Goal: Task Accomplishment & Management: Use online tool/utility

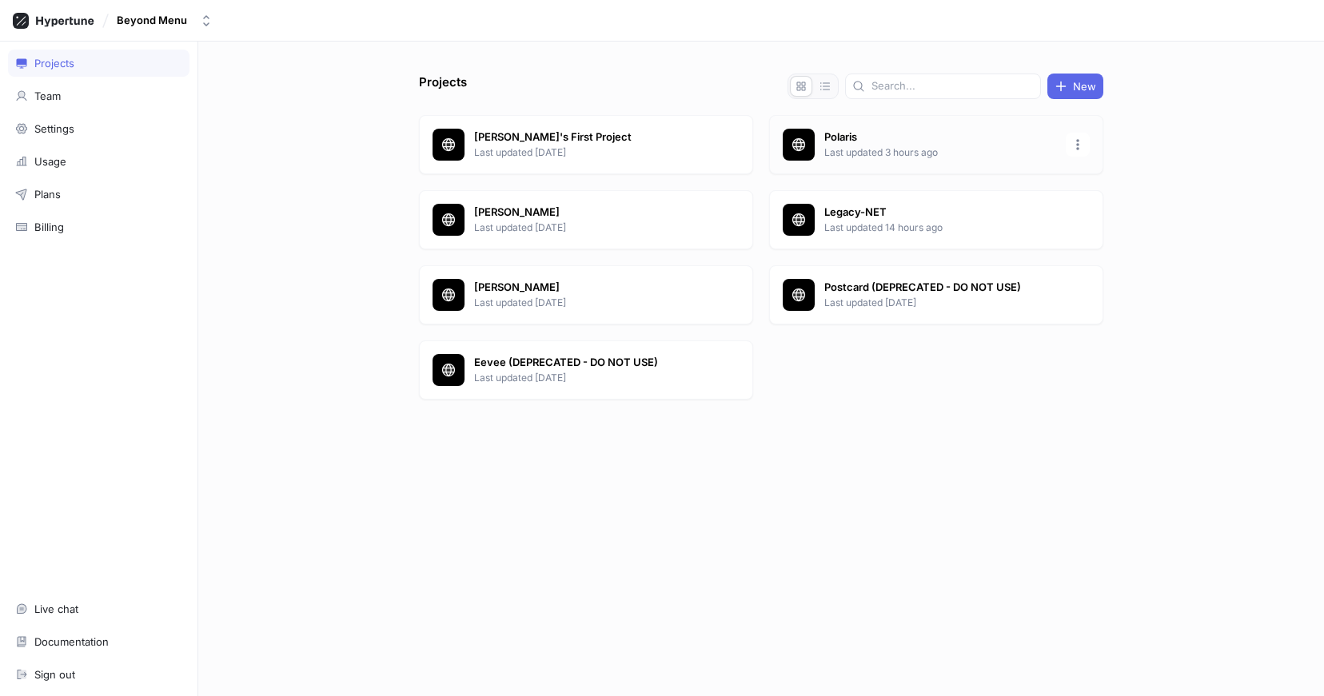
click at [828, 136] on p "Polaris" at bounding box center [940, 138] width 232 height 16
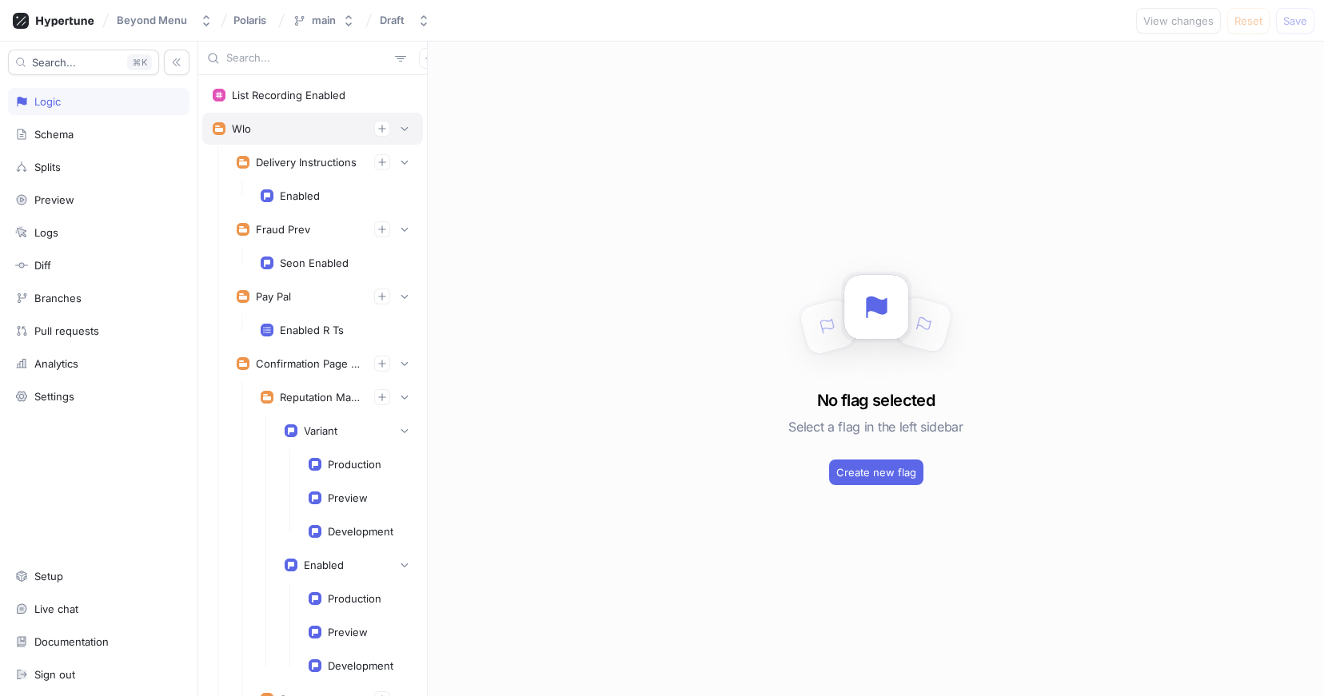
click at [413, 126] on div "Wlo" at bounding box center [312, 129] width 221 height 32
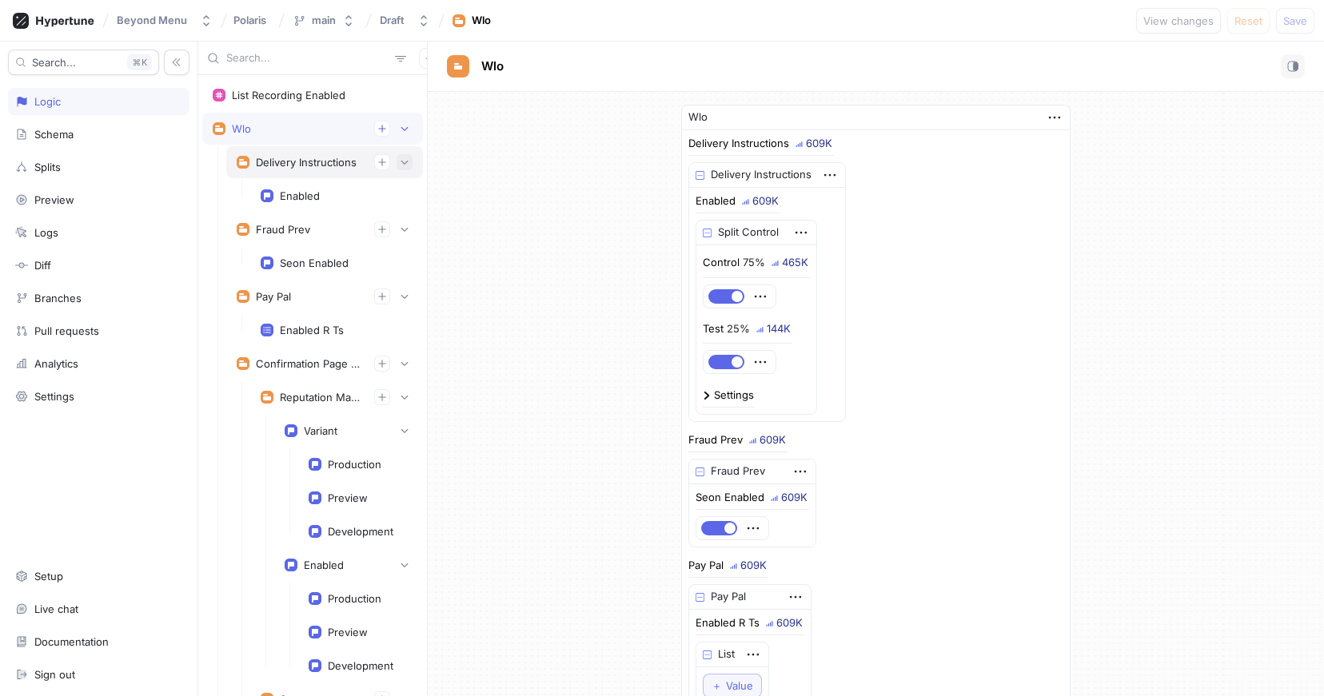
scroll to position [38, 0]
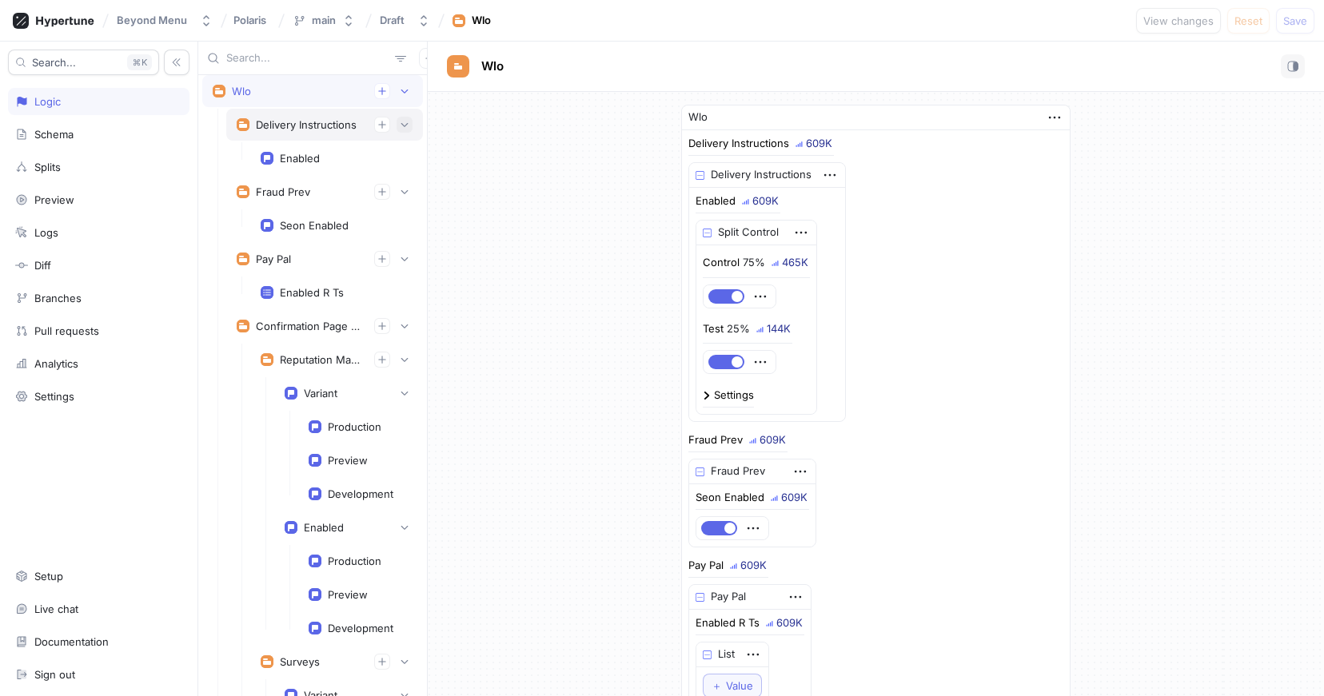
click at [405, 118] on button "button" at bounding box center [405, 125] width 16 height 16
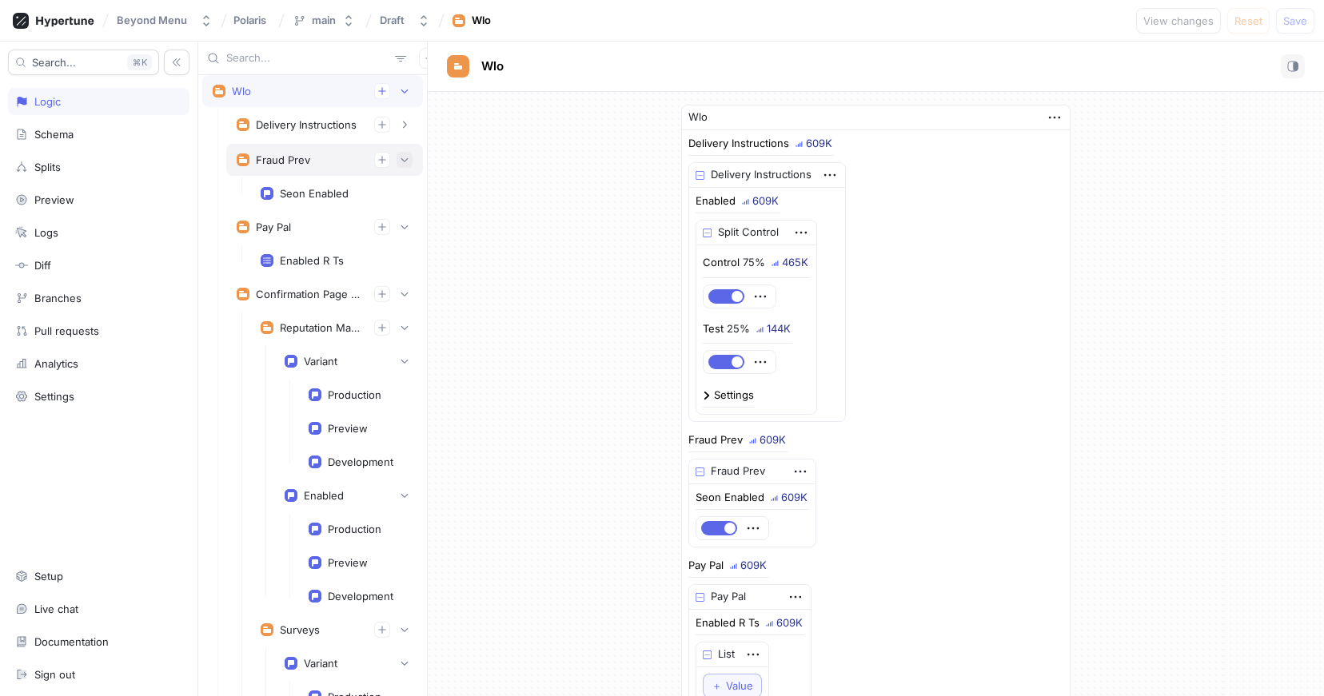
click at [411, 161] on button "button" at bounding box center [405, 160] width 16 height 16
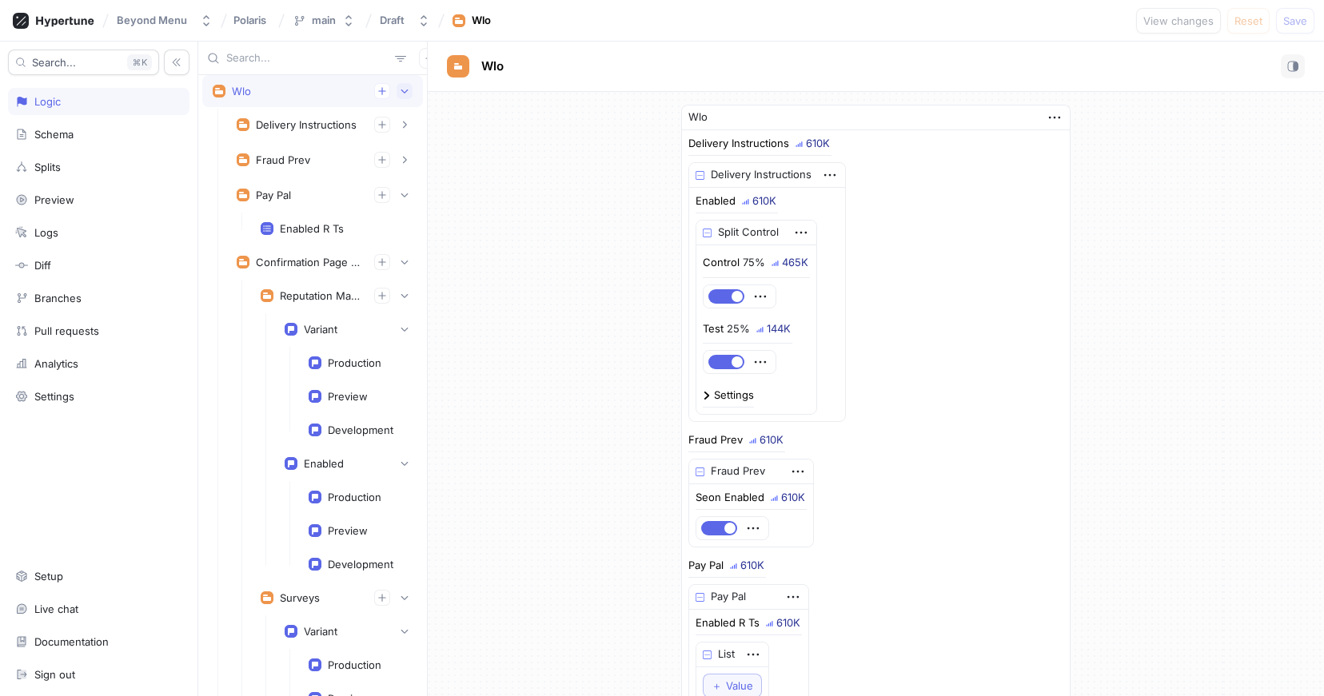
click at [409, 91] on icon "button" at bounding box center [405, 91] width 10 height 10
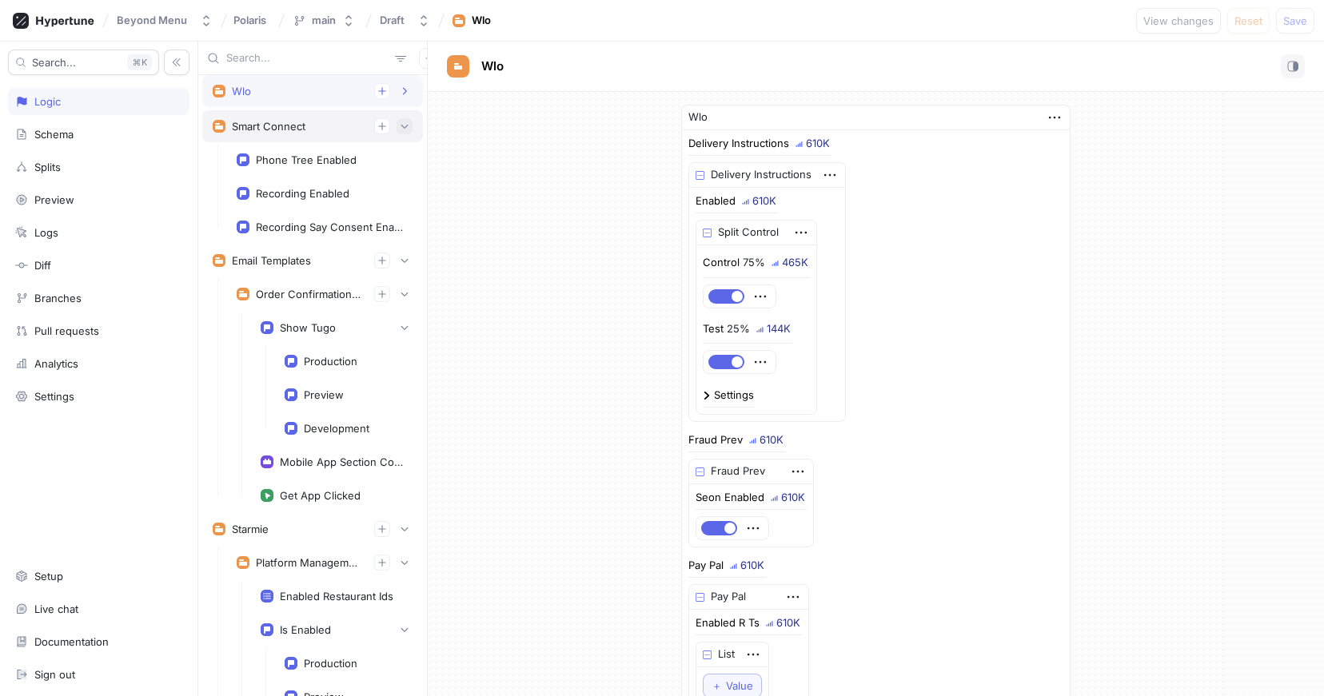
click at [408, 126] on icon "button" at bounding box center [405, 127] width 10 height 10
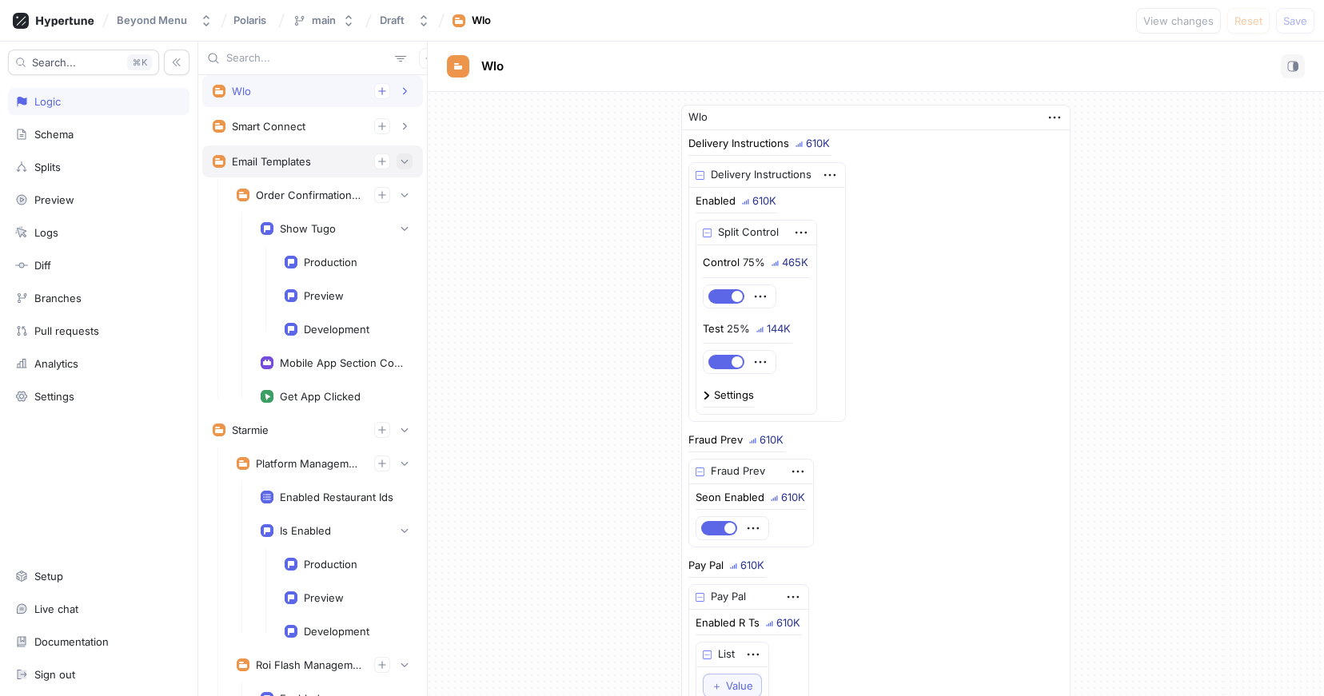
click at [407, 163] on icon "button" at bounding box center [405, 162] width 10 height 10
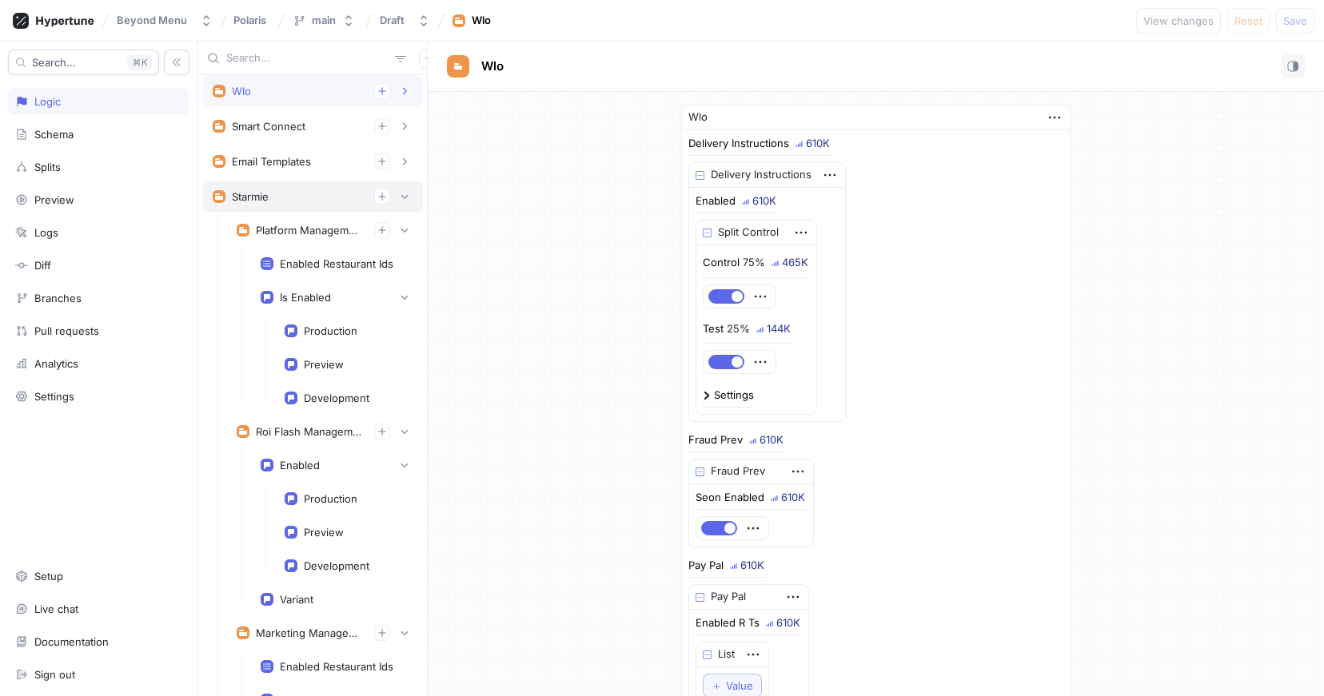
click at [402, 210] on div "Starmie" at bounding box center [312, 197] width 221 height 32
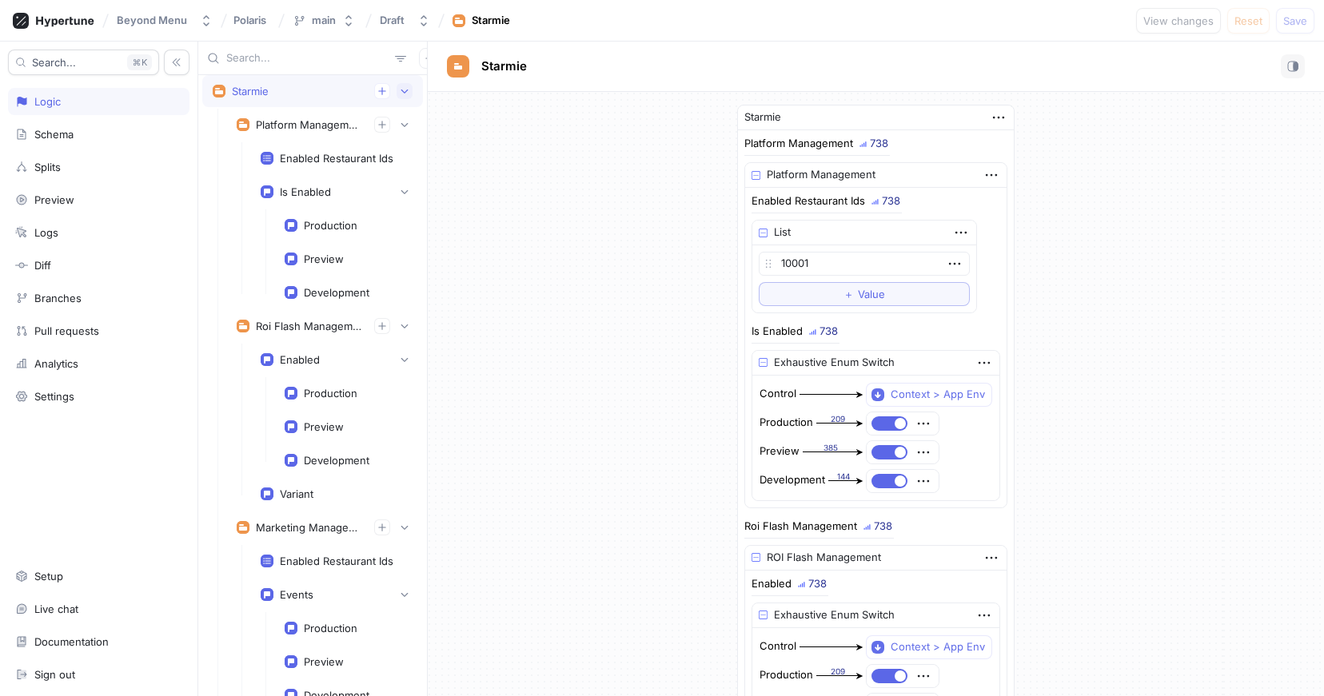
click at [405, 86] on icon "button" at bounding box center [405, 91] width 10 height 10
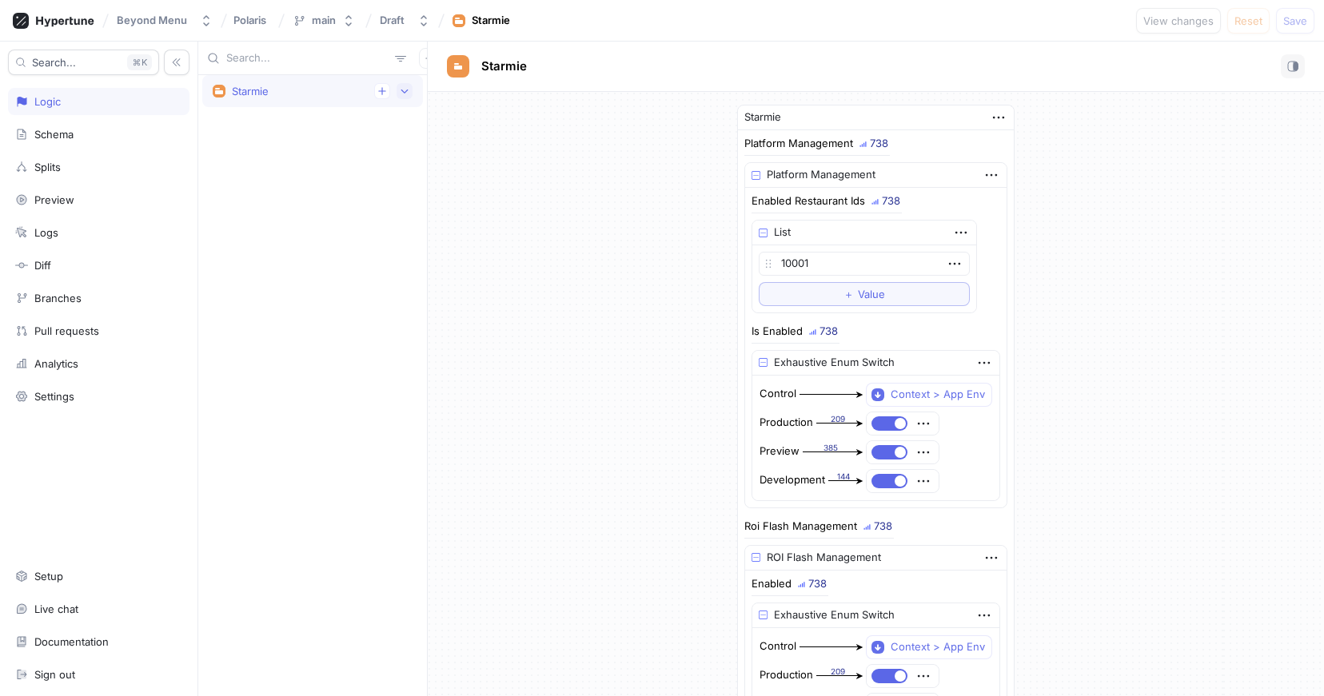
scroll to position [0, 0]
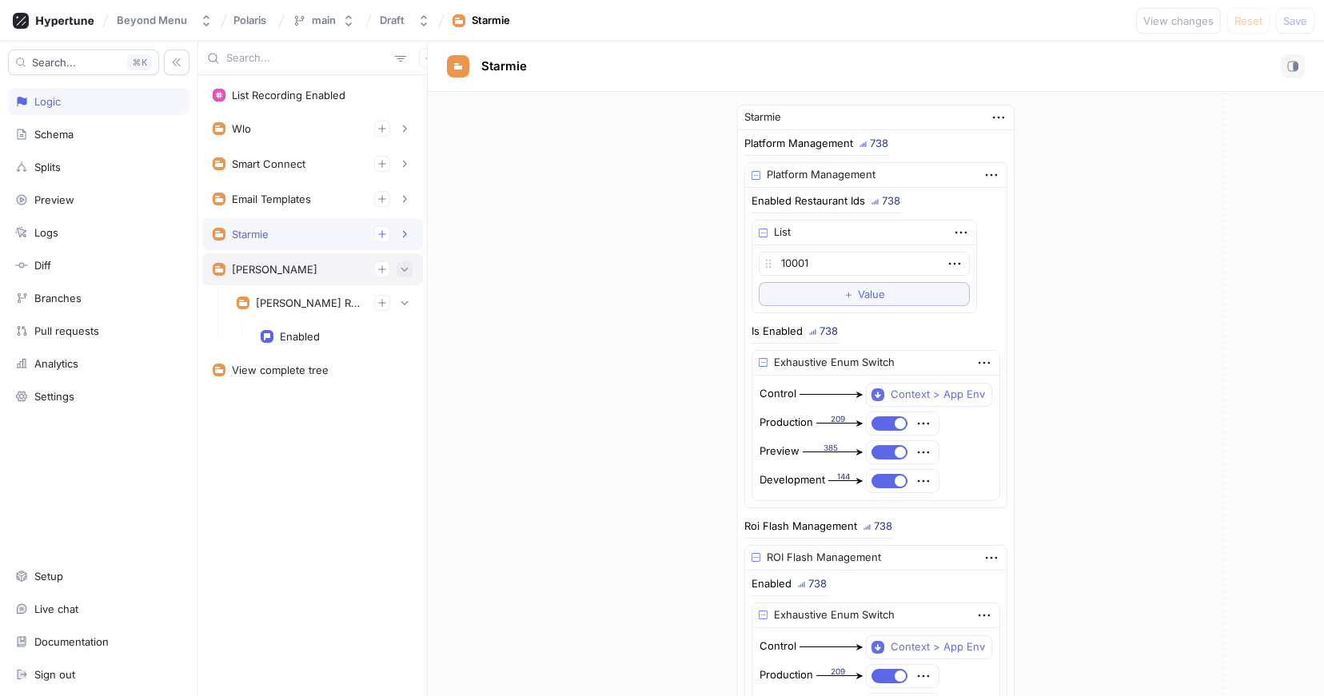
click at [405, 268] on icon "button" at bounding box center [405, 270] width 10 height 10
click at [254, 264] on div "[PERSON_NAME]" at bounding box center [275, 269] width 86 height 13
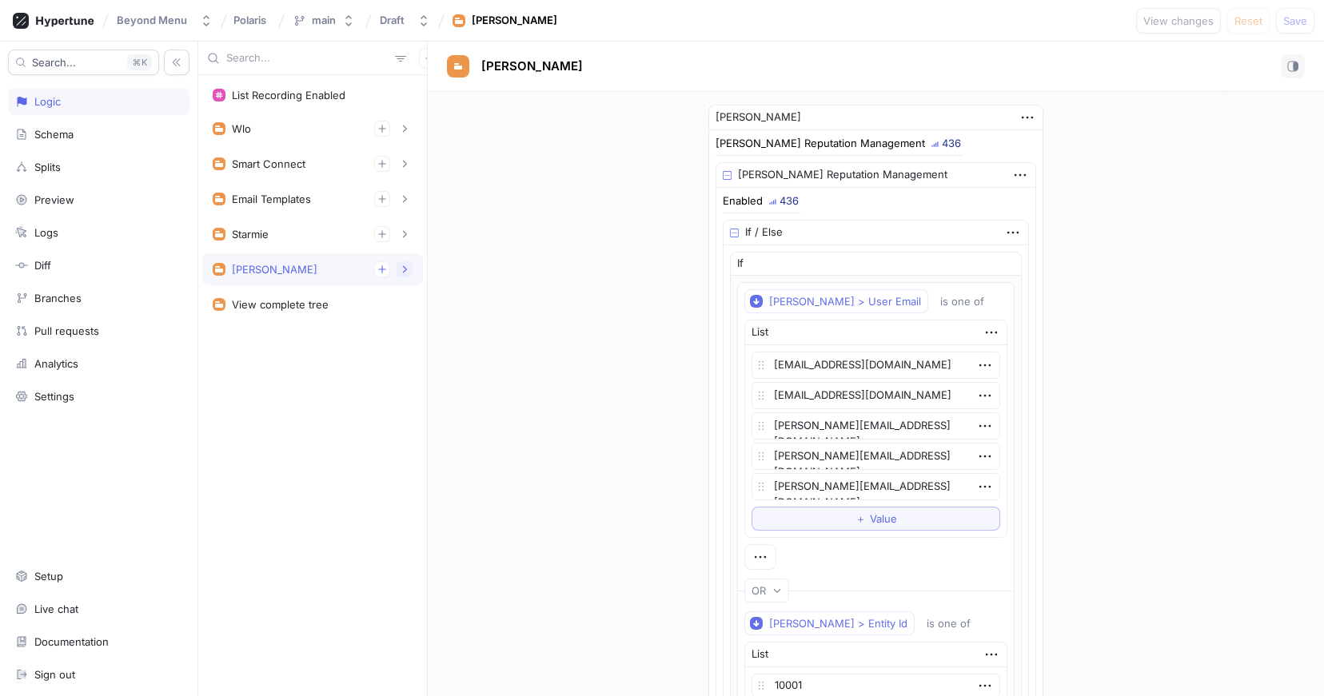
click at [410, 273] on button "button" at bounding box center [405, 269] width 16 height 16
click at [288, 306] on div "[PERSON_NAME] Reputation Management" at bounding box center [309, 303] width 106 height 13
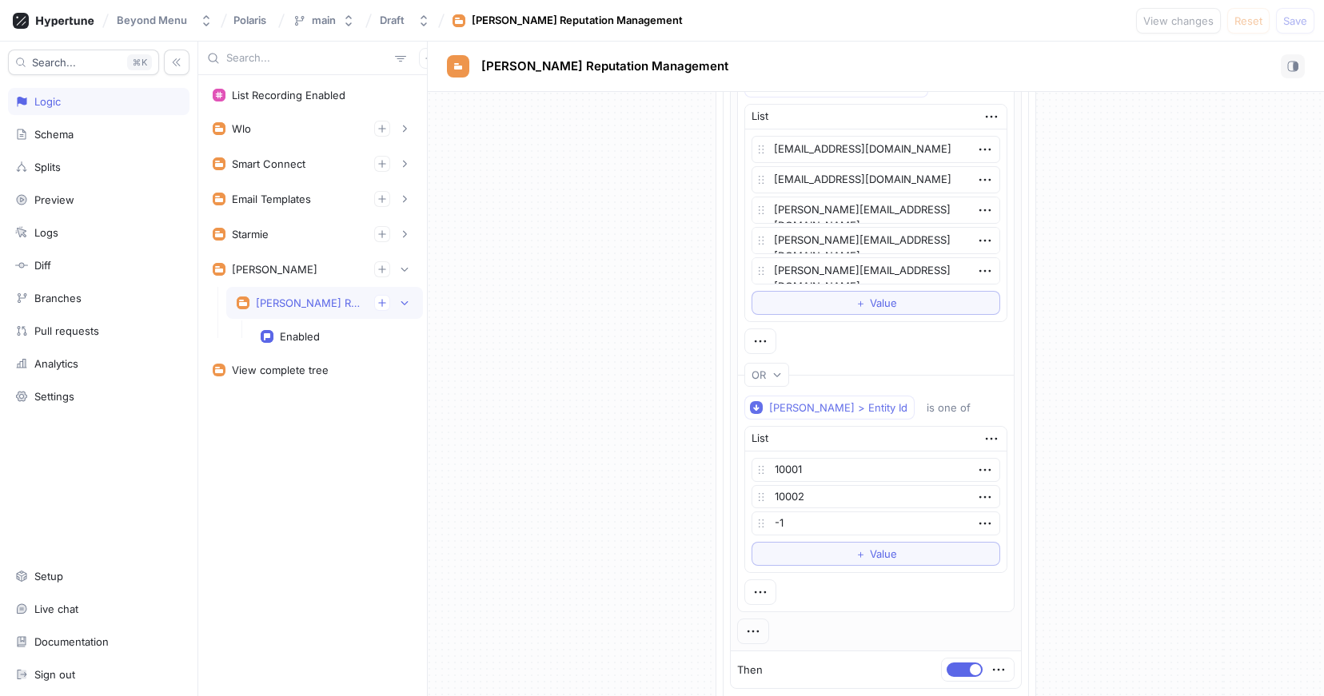
scroll to position [170, 0]
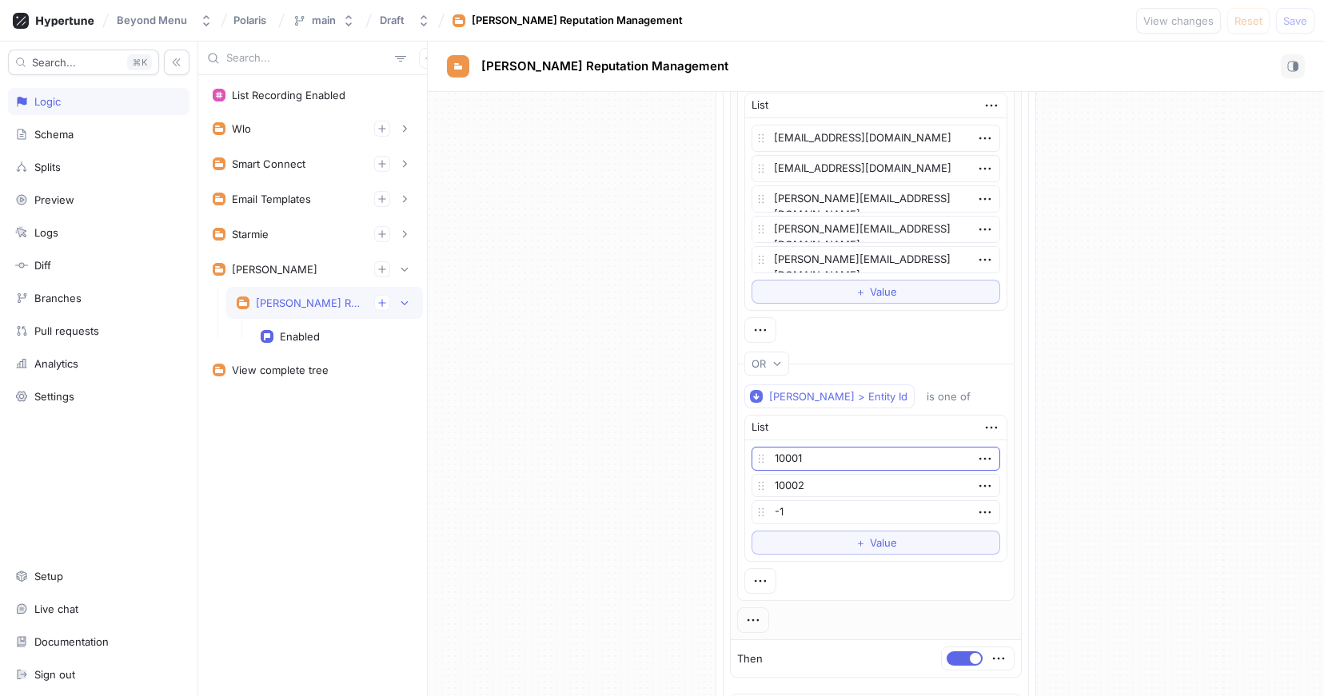
click at [828, 457] on input "10001" at bounding box center [876, 459] width 249 height 24
click at [832, 457] on input "10001" at bounding box center [876, 459] width 249 height 24
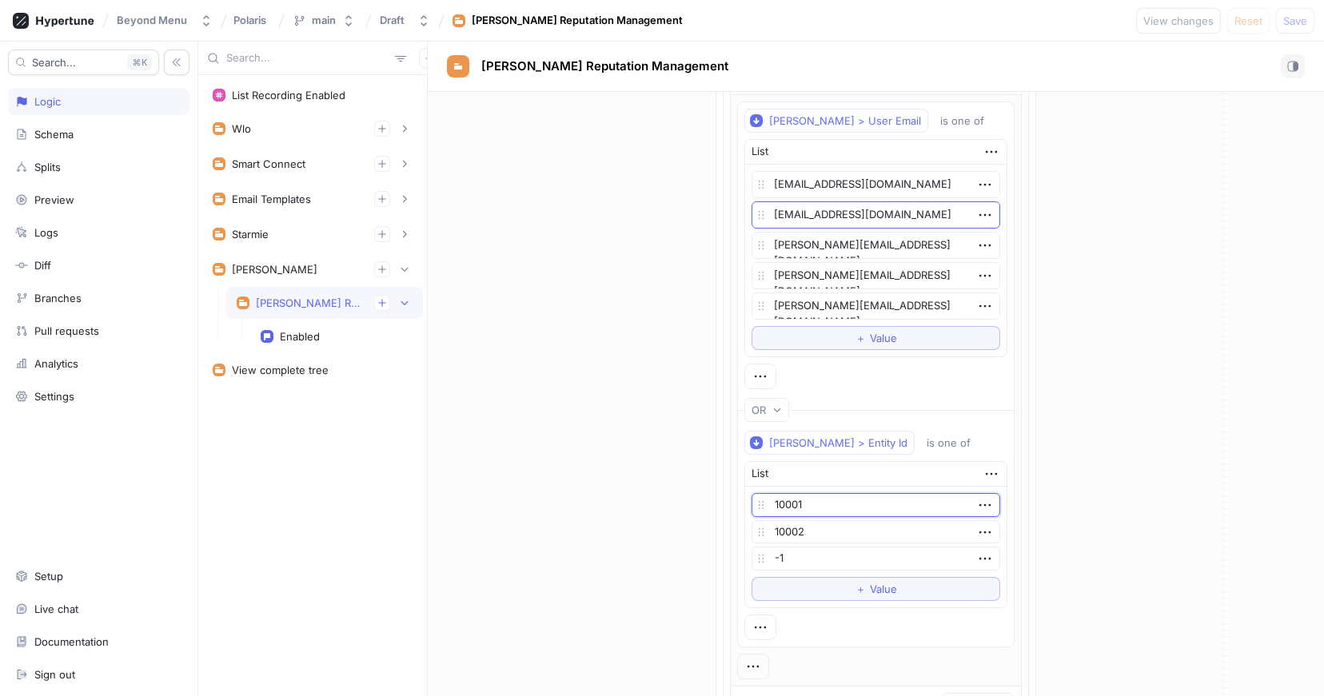
scroll to position [121, 0]
type textarea "x"
